Goal: Transaction & Acquisition: Purchase product/service

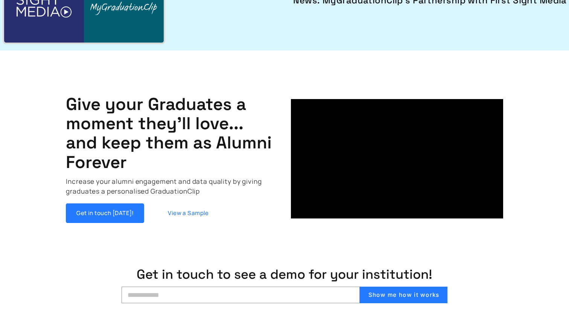
scroll to position [170, 0]
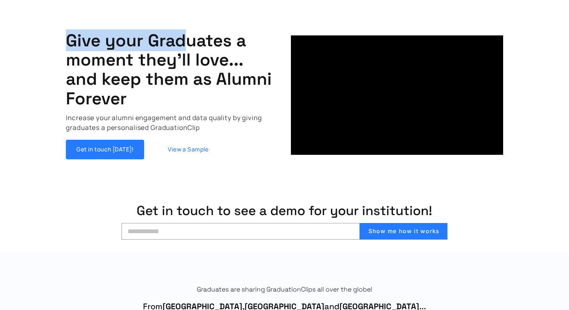
drag, startPoint x: 68, startPoint y: 43, endPoint x: 186, endPoint y: 51, distance: 118.1
click at [186, 51] on h1 "Give your Graduates a moment they'll love... and keep them as Alumni Forever" at bounding box center [172, 69] width 212 height 77
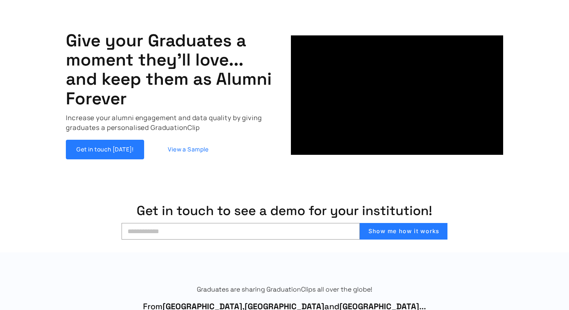
click at [178, 98] on h1 "Give your Graduates a moment they'll love... and keep them as Alumni Forever" at bounding box center [172, 69] width 212 height 77
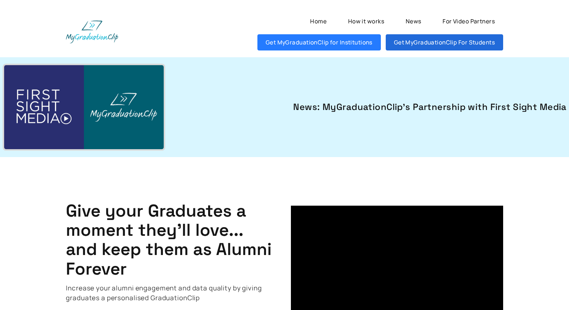
click at [402, 43] on link "Get MyGraduationClip For Students" at bounding box center [444, 42] width 117 height 16
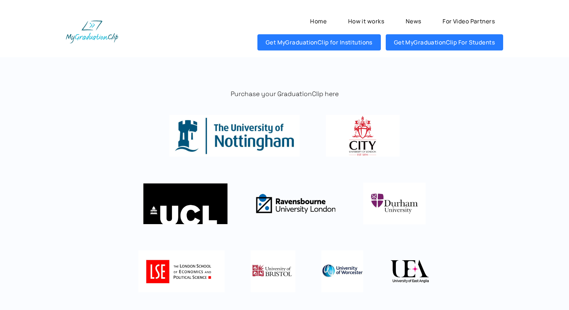
click at [231, 131] on img at bounding box center [234, 135] width 131 height 41
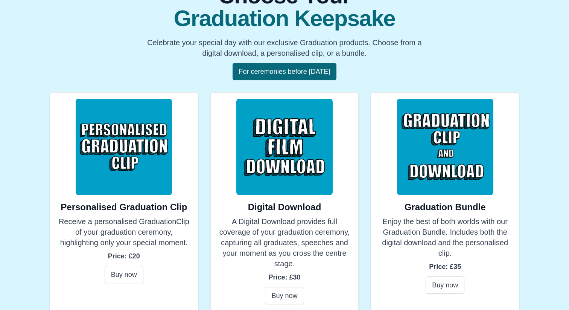
scroll to position [107, 0]
